Goal: Task Accomplishment & Management: Manage account settings

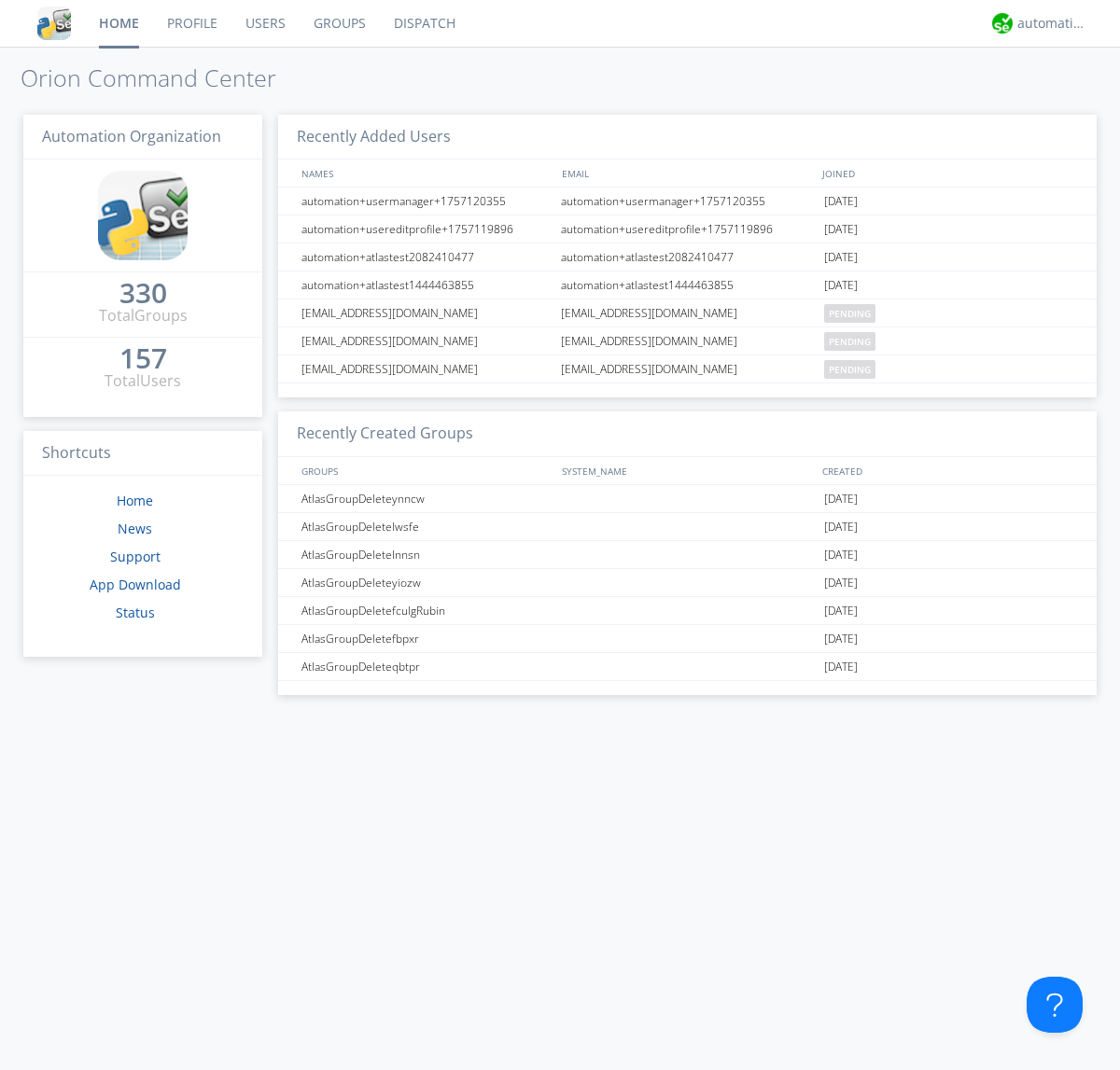
click at [264, 23] on link "Users" at bounding box center [265, 23] width 68 height 47
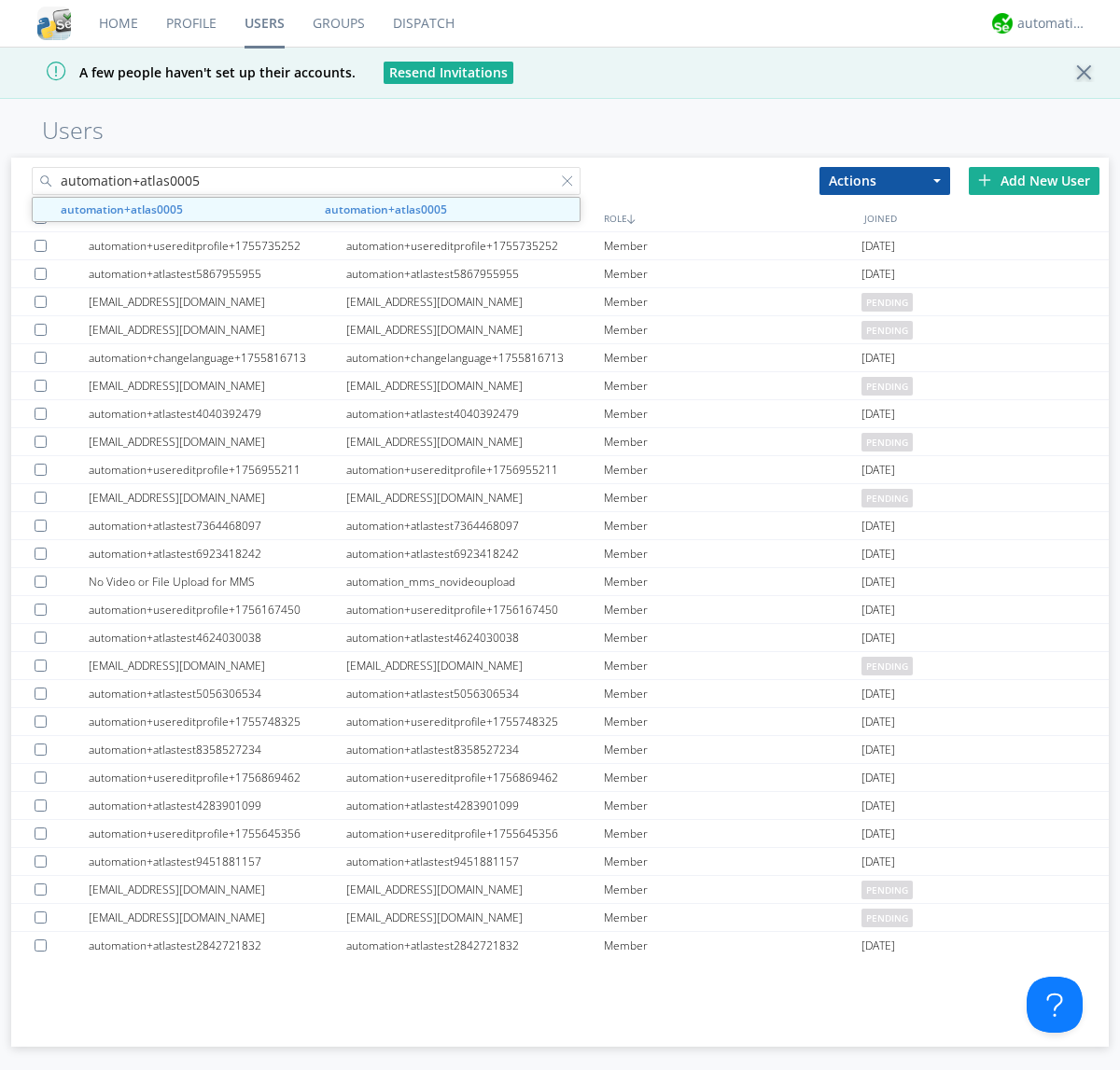
type input "automation+atlas0005"
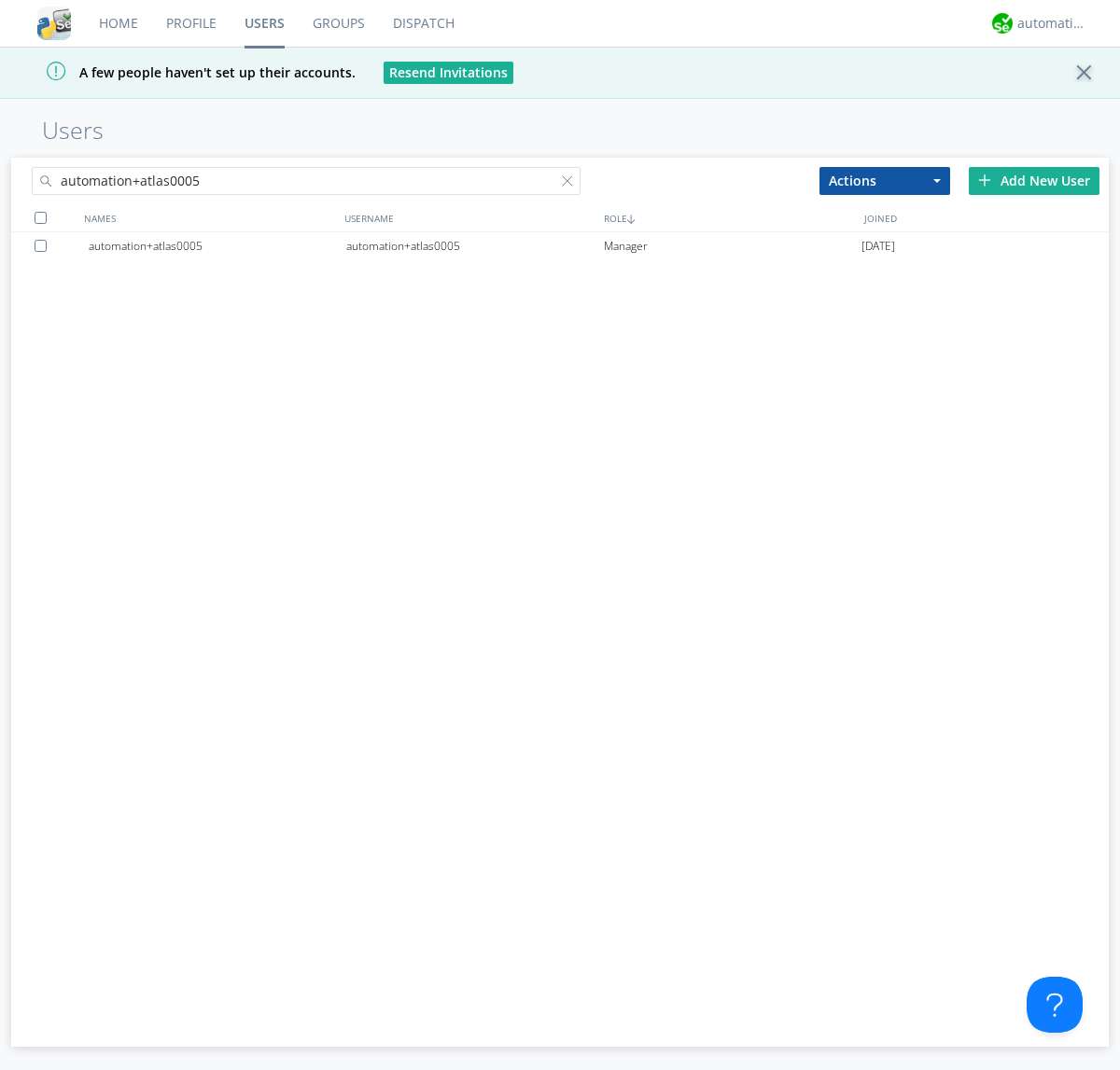
click at [474, 245] on div "automation+atlas0005" at bounding box center [474, 246] width 257 height 28
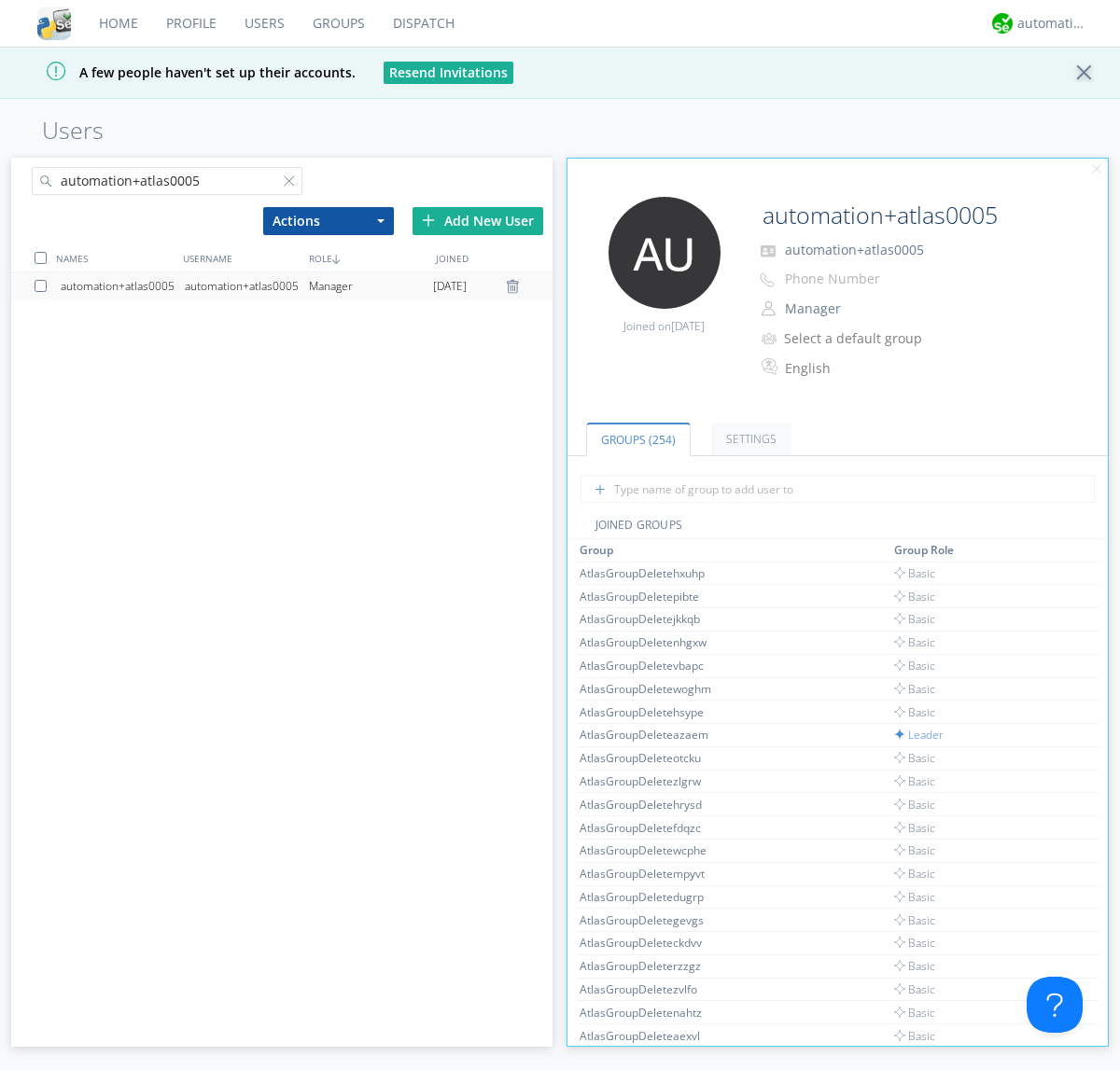
click at [749, 439] on link "Settings" at bounding box center [751, 439] width 80 height 33
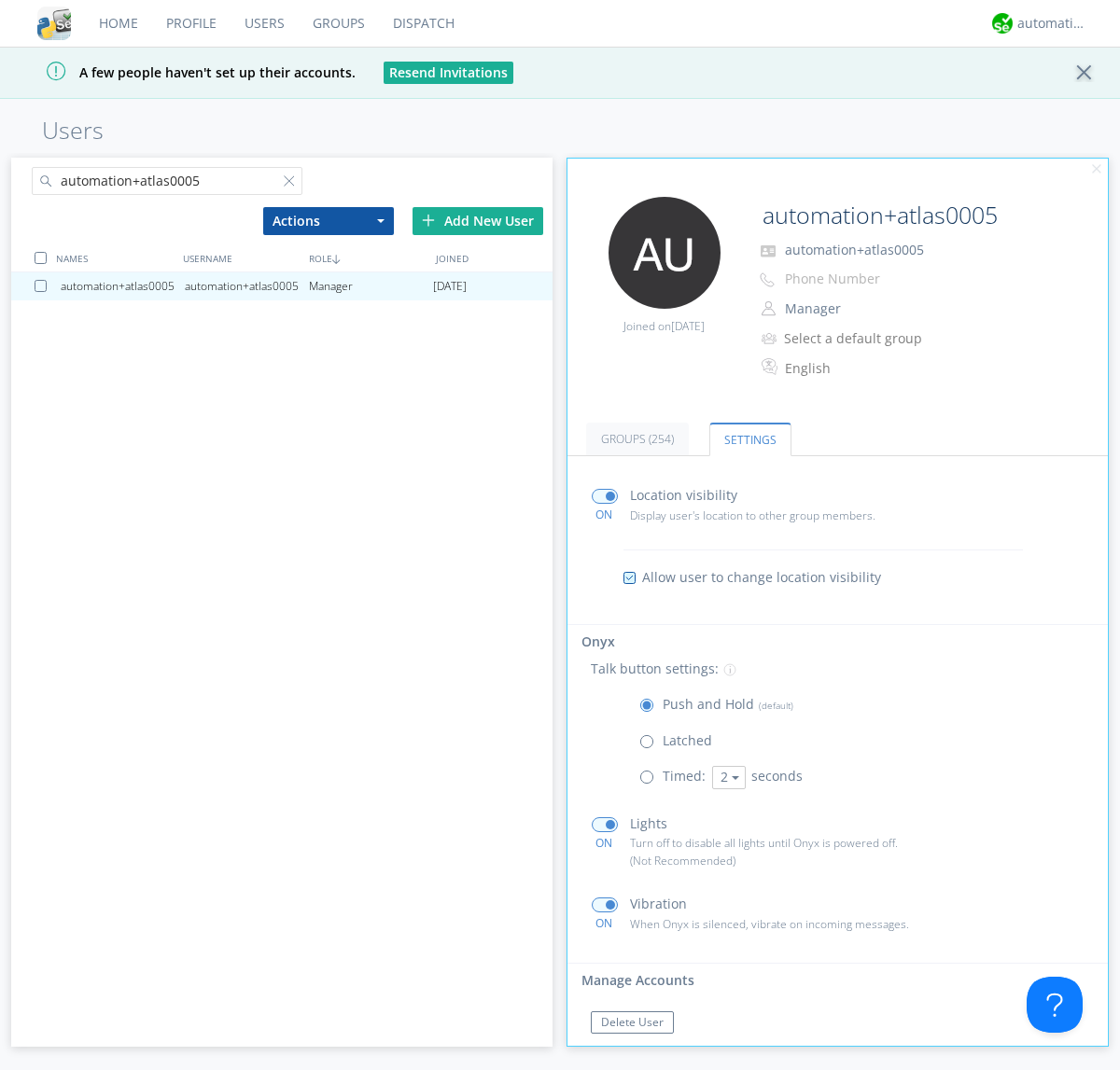
click at [650, 781] on span at bounding box center [650, 781] width 23 height 23
click at [0, 0] on input "radio" at bounding box center [0, 0] width 0 height 0
click at [726, 777] on button "2" at bounding box center [729, 777] width 34 height 23
click at [0, 0] on link "5" at bounding box center [0, 0] width 0 height 0
click at [726, 777] on button "5" at bounding box center [729, 777] width 34 height 23
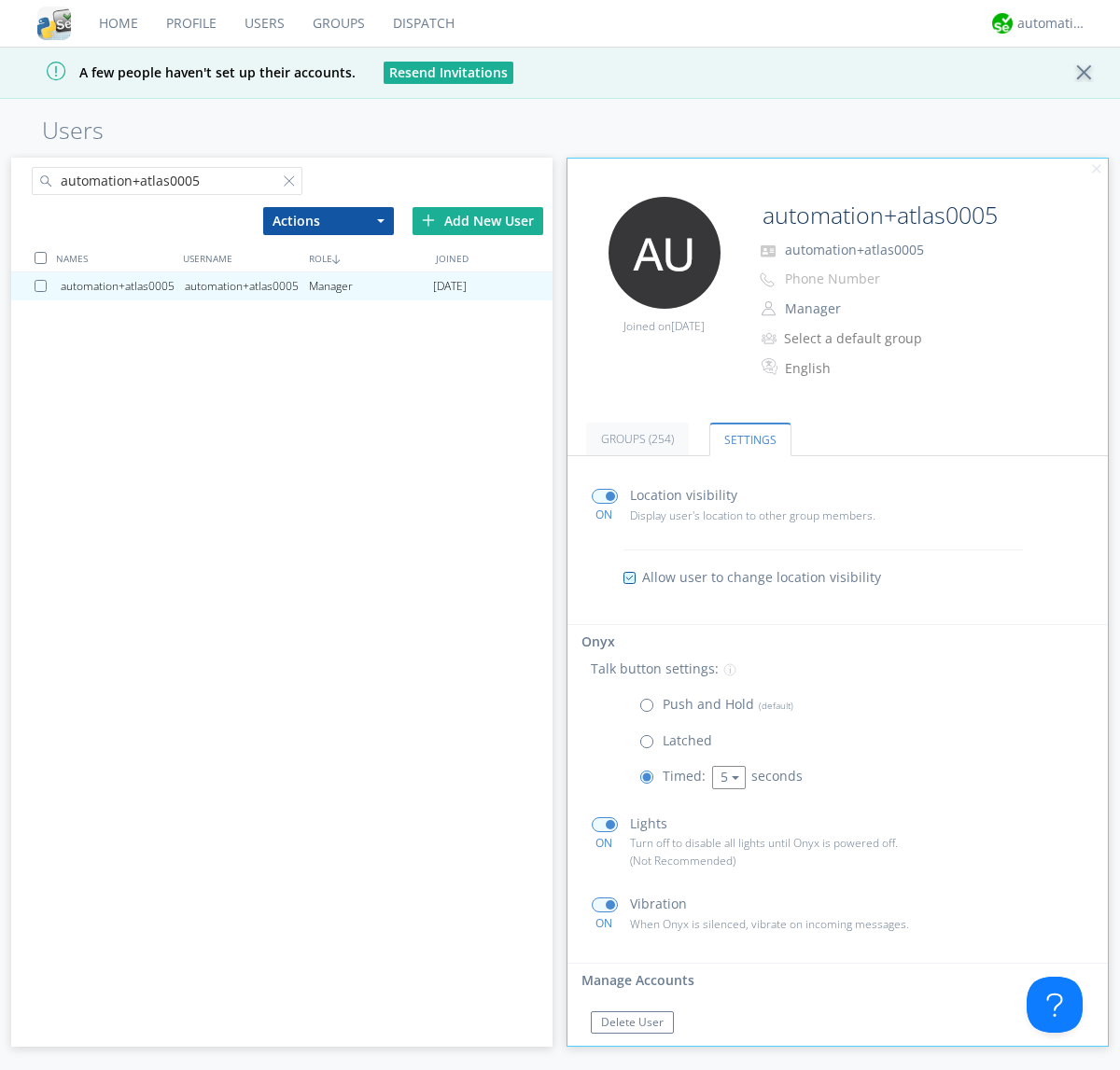
click at [0, 0] on link "3" at bounding box center [0, 0] width 0 height 0
click at [650, 709] on span at bounding box center [650, 709] width 23 height 23
click at [0, 0] on input "radio" at bounding box center [0, 0] width 0 height 0
